Goal: Information Seeking & Learning: Learn about a topic

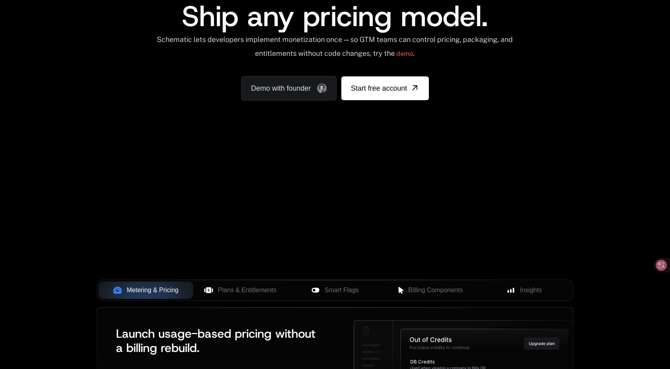
click at [380, 160] on div "Your browser does not support the video tag." at bounding box center [335, 154] width 515 height 333
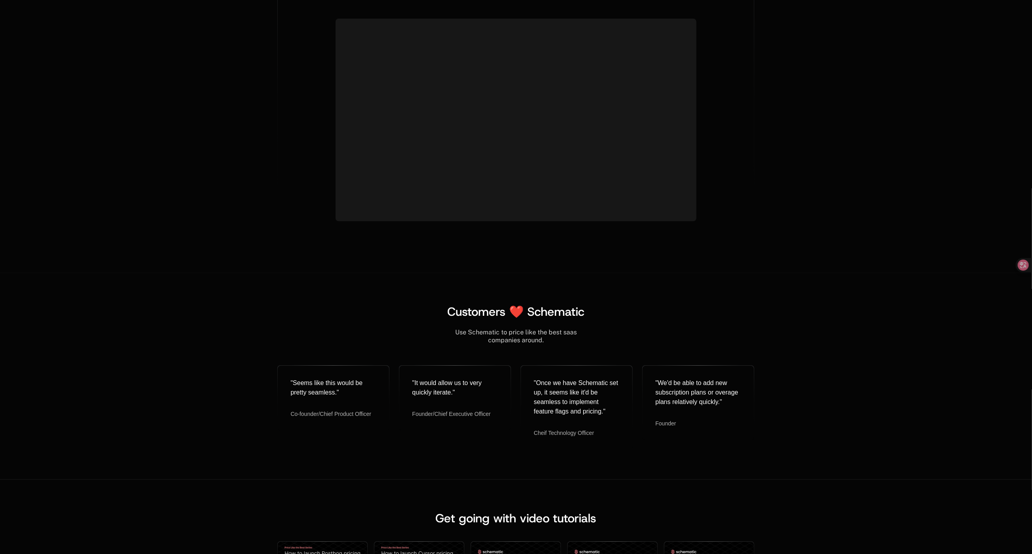
scroll to position [2772, 0]
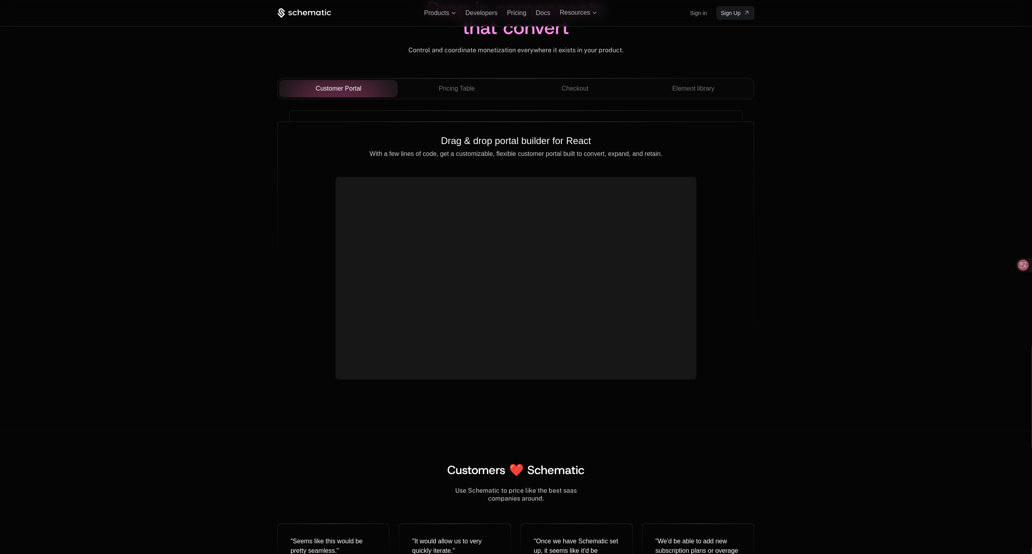
click at [468, 93] on span "Pricing Table" at bounding box center [457, 89] width 36 height 10
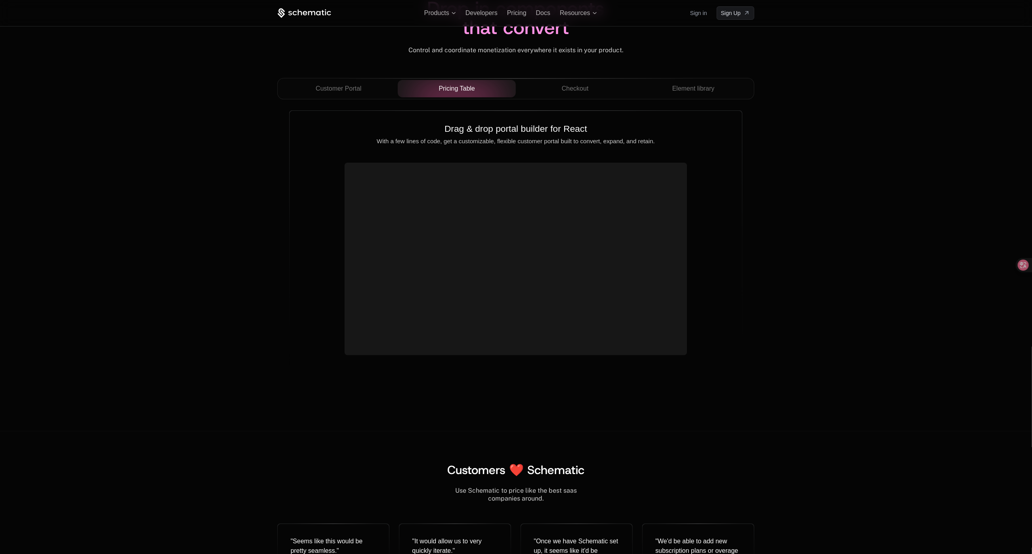
click at [533, 92] on div "Checkout" at bounding box center [575, 89] width 106 height 10
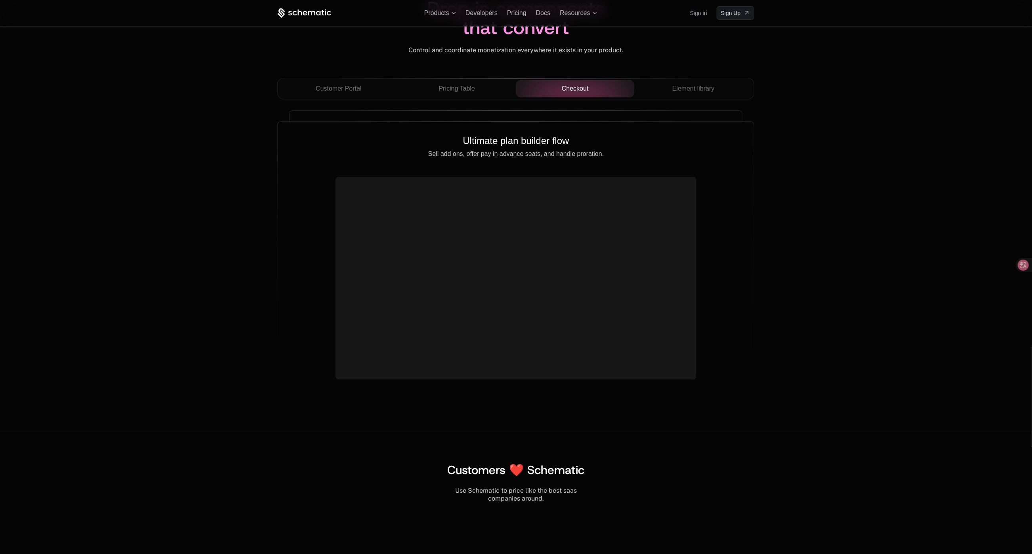
click at [670, 97] on button "Element library" at bounding box center [693, 88] width 118 height 17
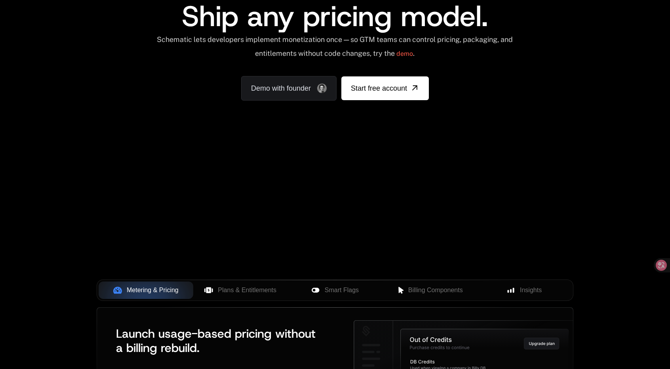
scroll to position [0, 0]
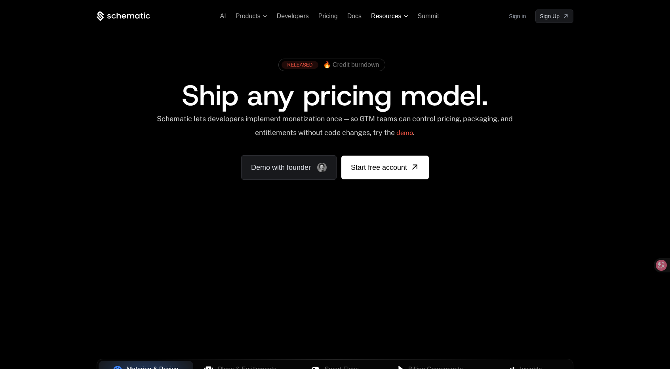
click at [383, 15] on span "Resources" at bounding box center [386, 16] width 30 height 7
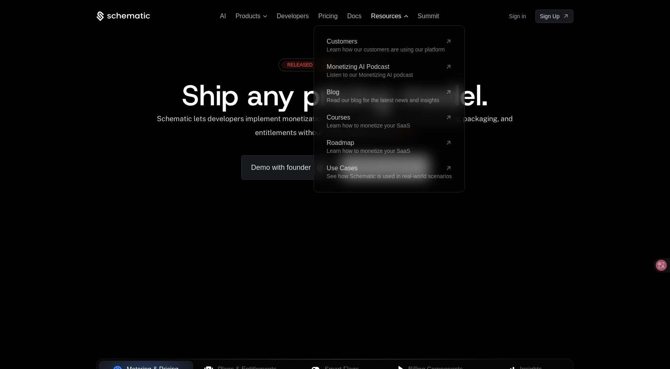
click at [383, 15] on span "Resources" at bounding box center [386, 16] width 30 height 7
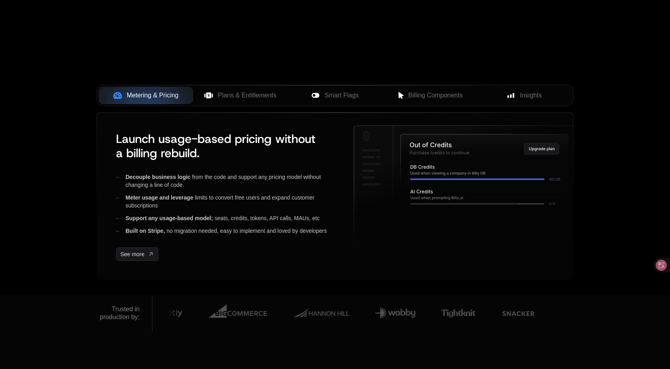
scroll to position [277, 0]
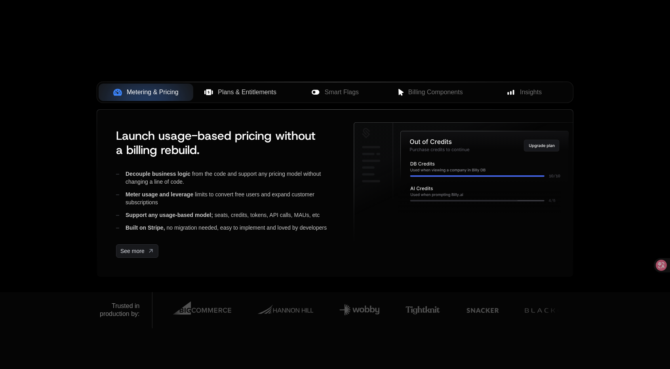
click at [255, 89] on span "Plans & Entitlements" at bounding box center [247, 93] width 59 height 10
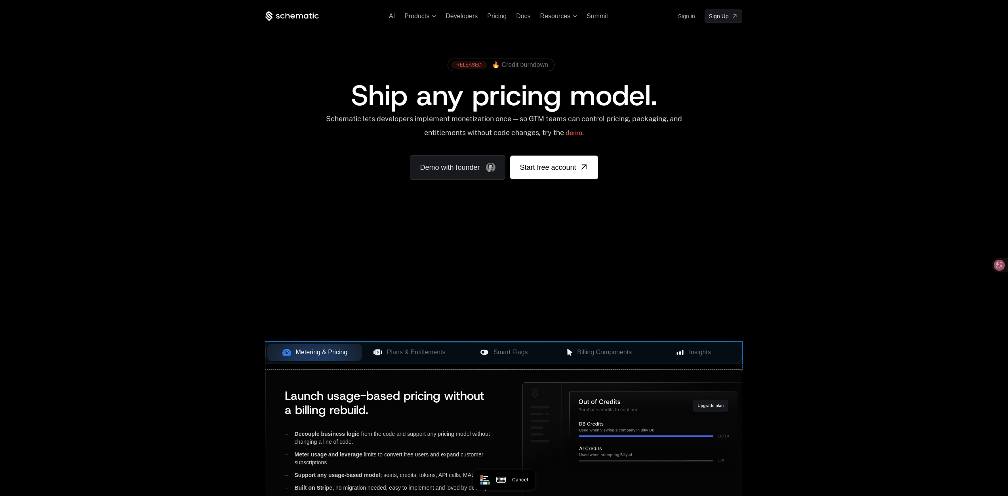
click at [281, 343] on div "Metering & Pricing Plans & Entitlements Smart Flags Billing Components Insights" at bounding box center [503, 352] width 477 height 21
